Goal: Check status: Check status

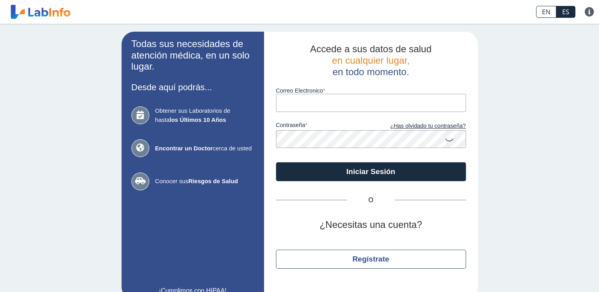
click at [310, 107] on input "Correo Electronico" at bounding box center [371, 103] width 190 height 18
type input "edwin.nunez3@gmail.com"
click at [276, 162] on button "Iniciar Sesión" at bounding box center [371, 171] width 190 height 19
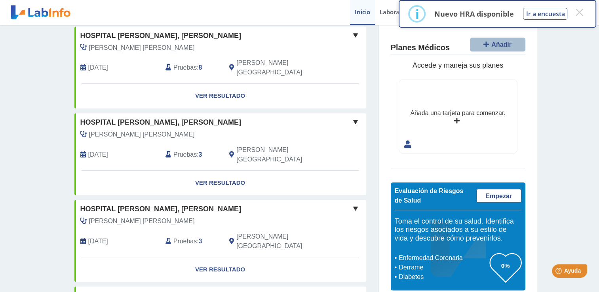
scroll to position [590, 0]
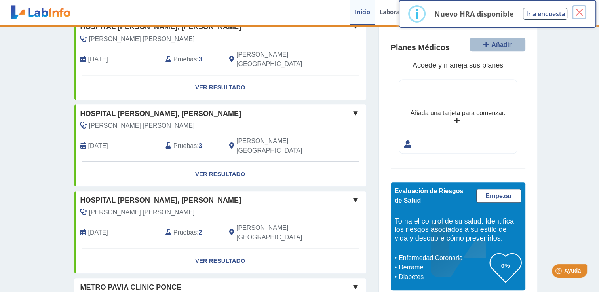
click at [578, 15] on button "×" at bounding box center [579, 12] width 14 height 14
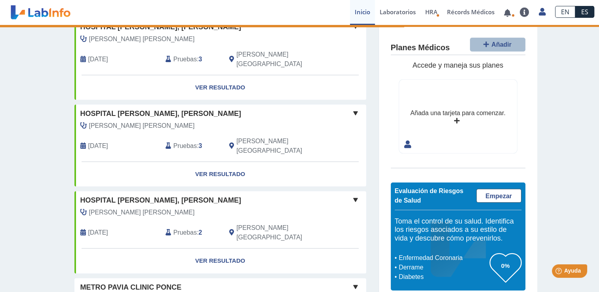
click at [125, 282] on span "Metro Pavia Clinic Ponce" at bounding box center [130, 287] width 101 height 11
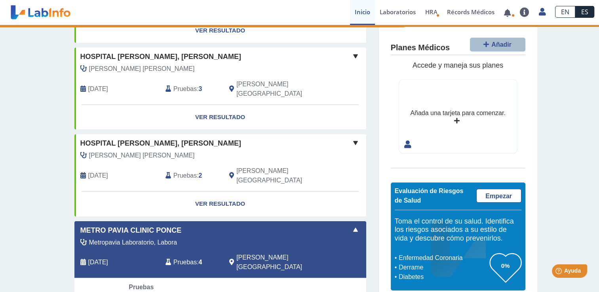
scroll to position [657, 0]
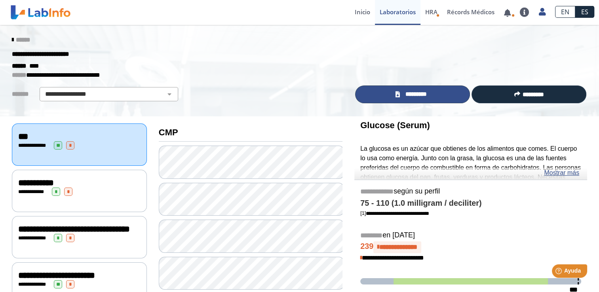
click at [428, 96] on span "*********" at bounding box center [415, 94] width 27 height 9
